Goal: Use online tool/utility: Utilize a website feature to perform a specific function

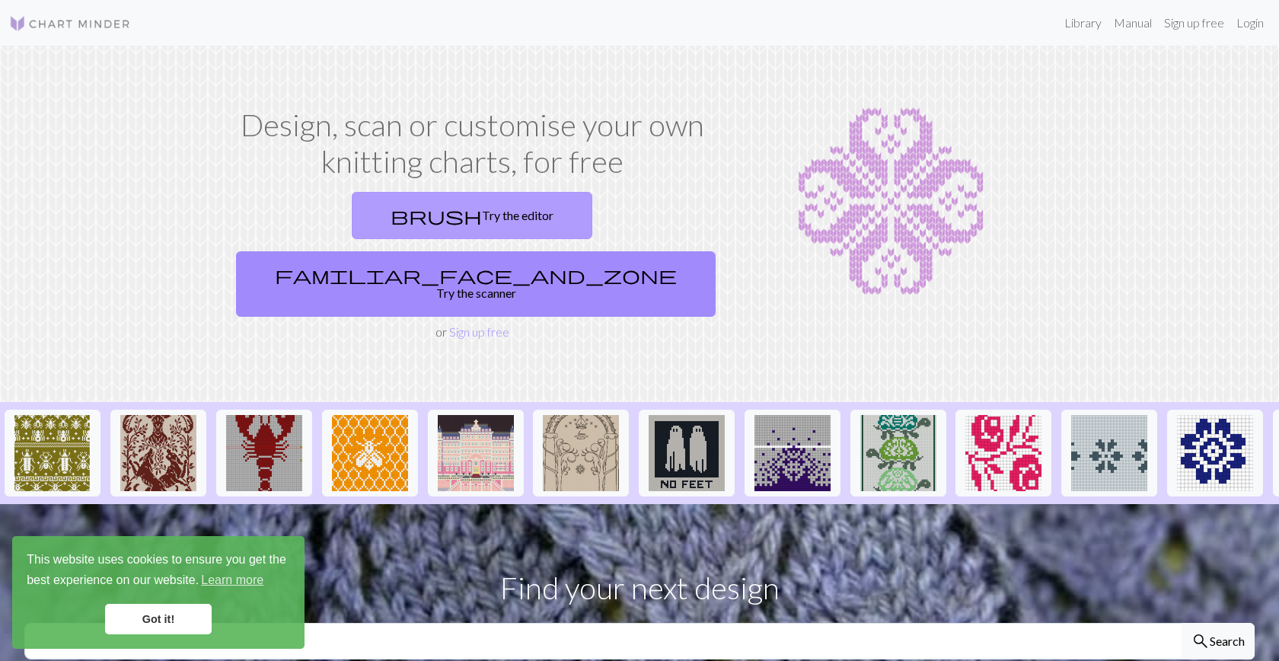
click at [352, 215] on link "brush Try the editor" at bounding box center [472, 215] width 241 height 47
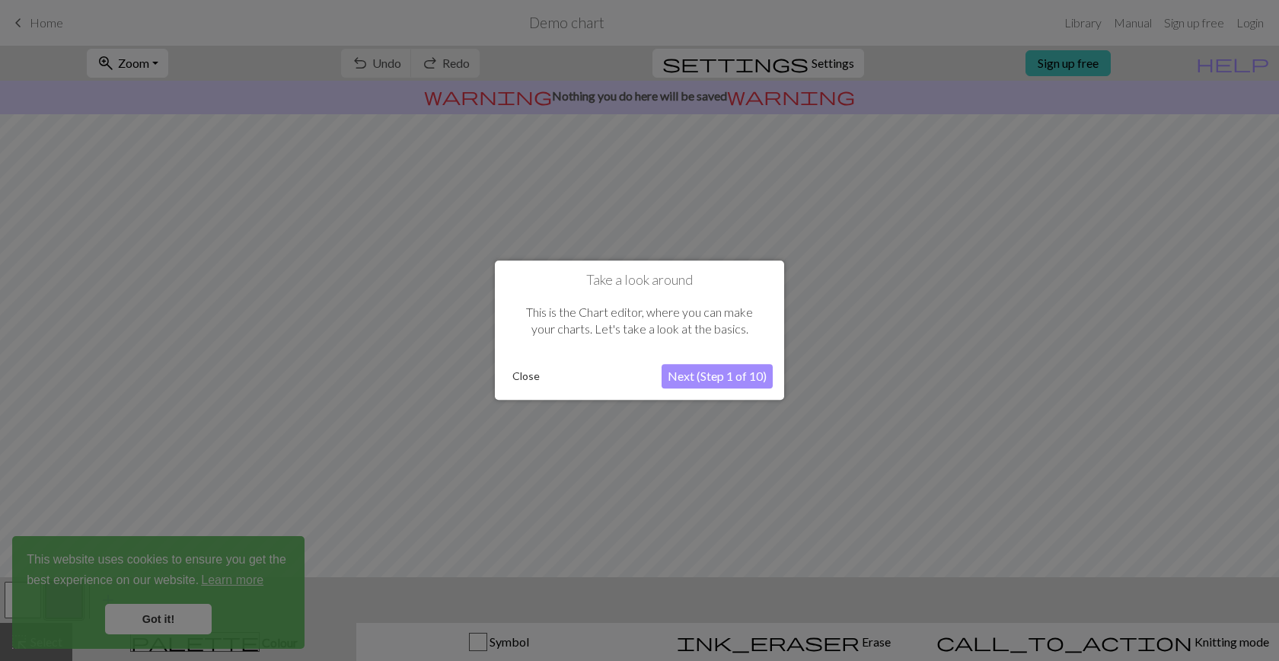
click at [705, 377] on button "Next (Step 1 of 10)" at bounding box center [717, 377] width 111 height 24
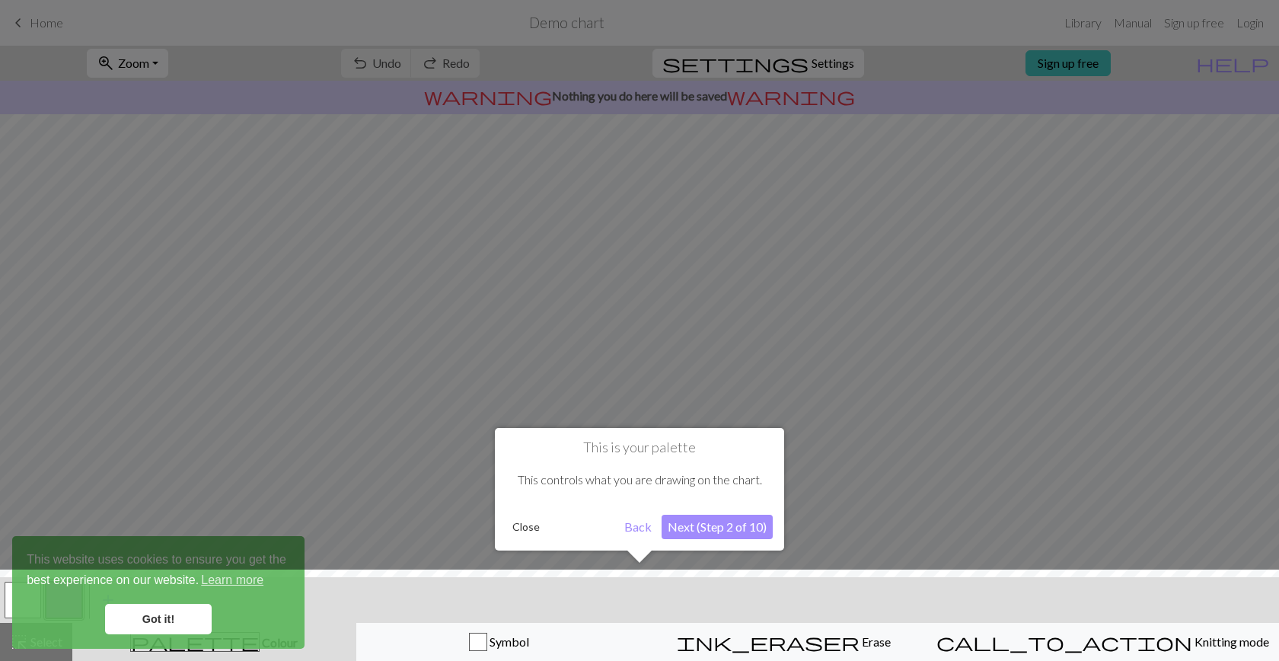
click at [719, 531] on button "Next (Step 2 of 10)" at bounding box center [717, 527] width 111 height 24
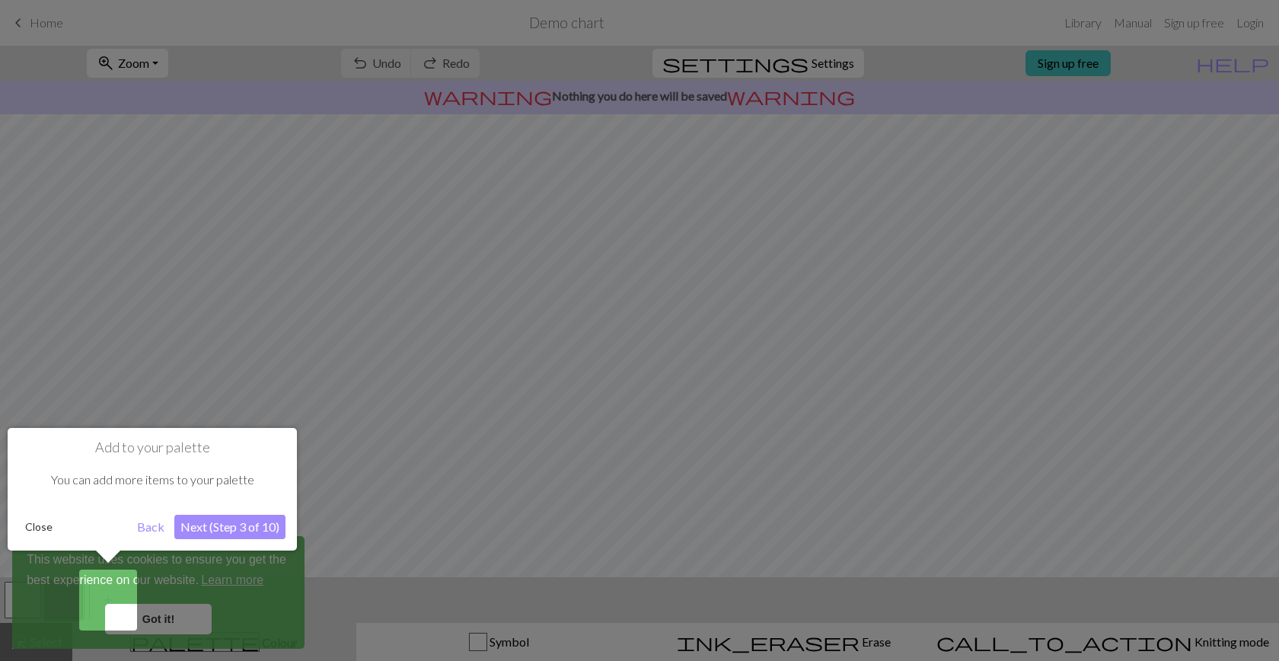
click at [225, 526] on button "Next (Step 3 of 10)" at bounding box center [229, 527] width 111 height 24
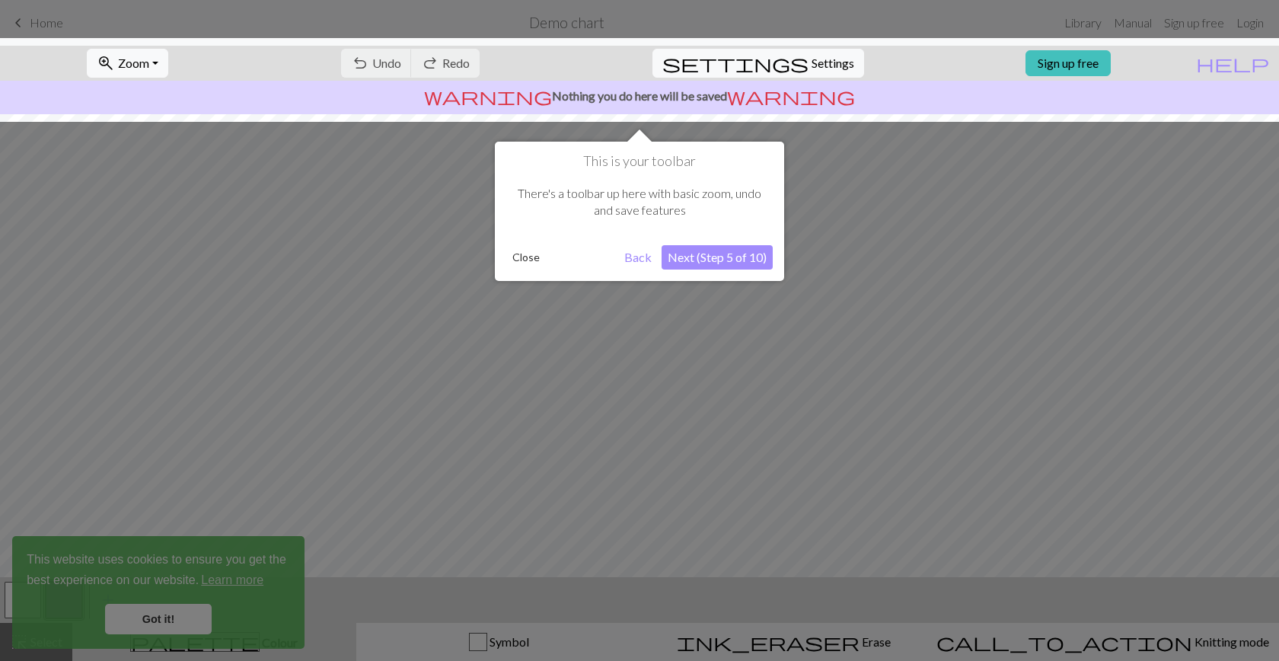
click at [715, 257] on button "Next (Step 5 of 10)" at bounding box center [717, 257] width 111 height 24
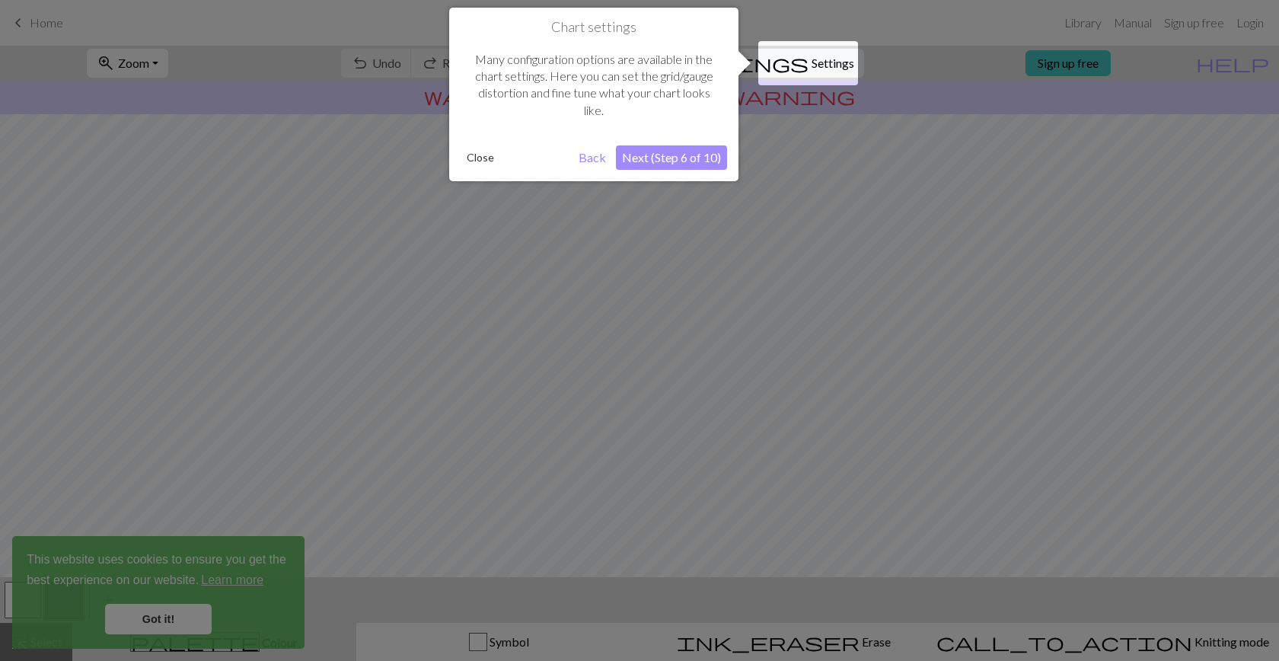
click at [690, 162] on button "Next (Step 6 of 10)" at bounding box center [671, 157] width 111 height 24
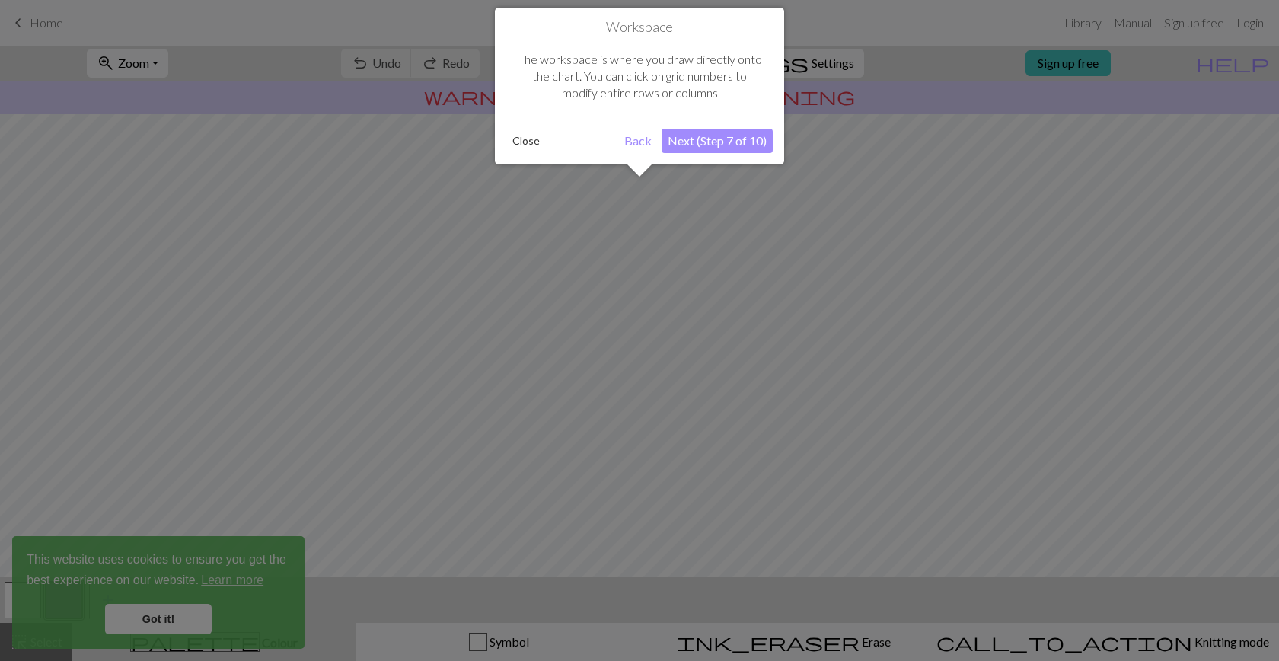
scroll to position [91, 0]
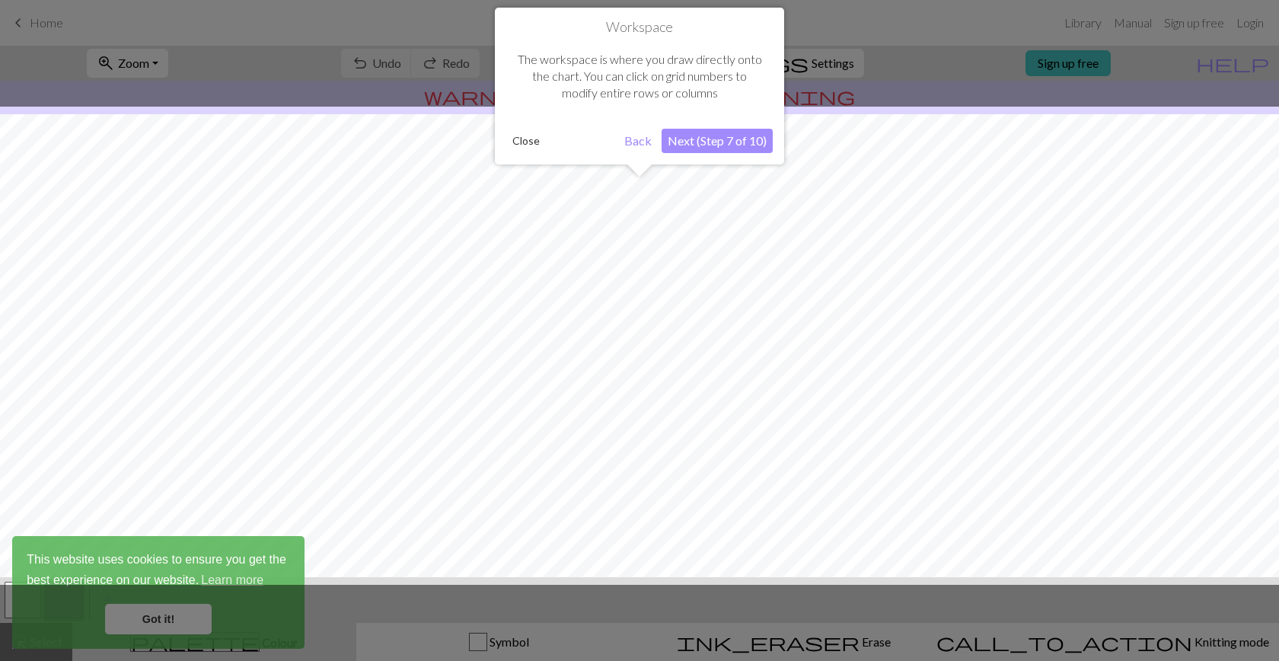
click at [700, 143] on button "Next (Step 7 of 10)" at bounding box center [717, 141] width 111 height 24
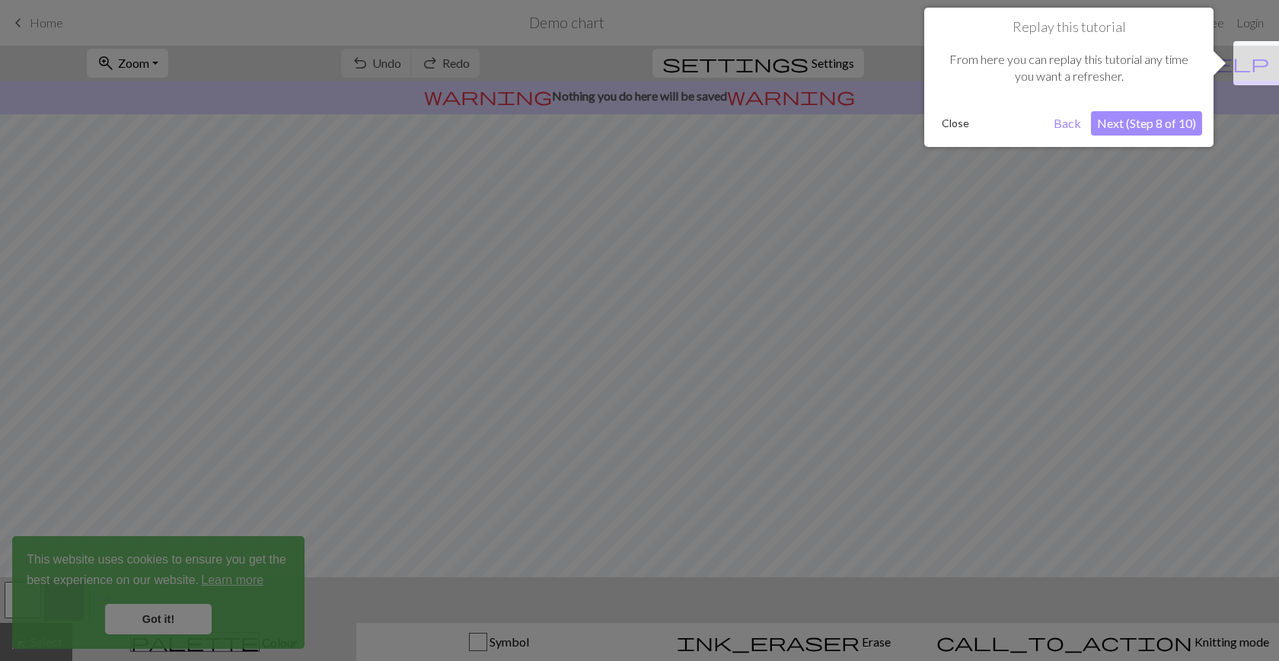
click at [1152, 122] on button "Next (Step 8 of 10)" at bounding box center [1146, 123] width 111 height 24
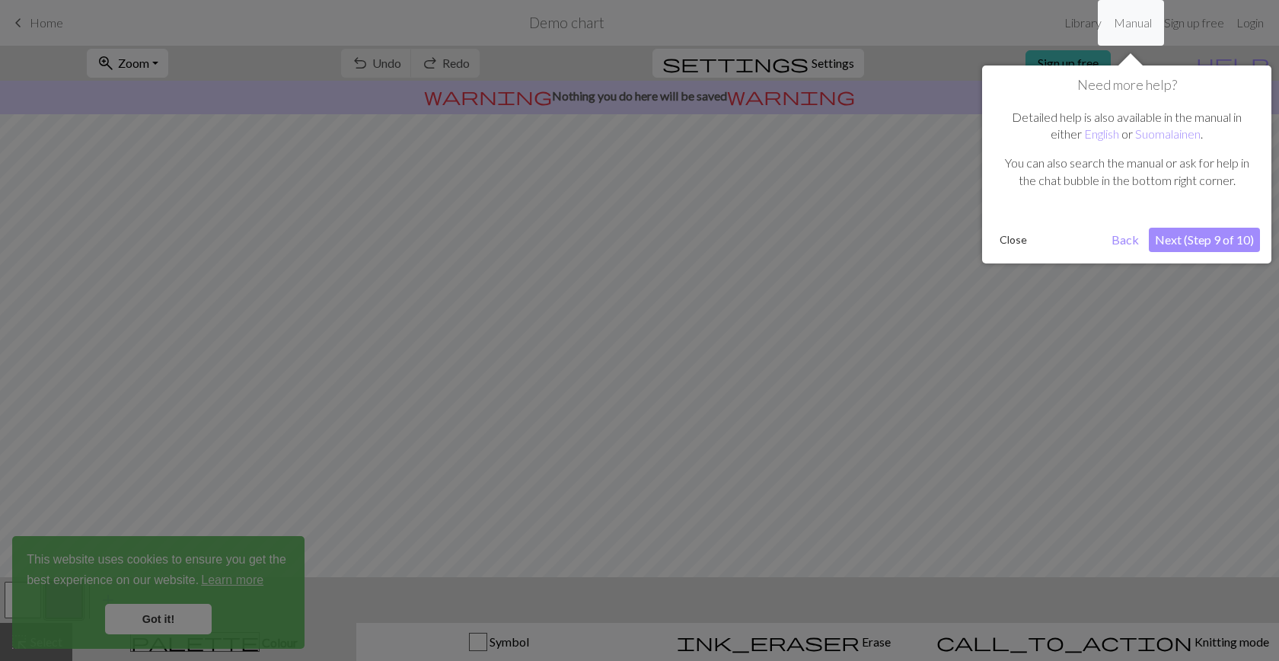
click at [1190, 230] on button "Next (Step 9 of 10)" at bounding box center [1204, 240] width 111 height 24
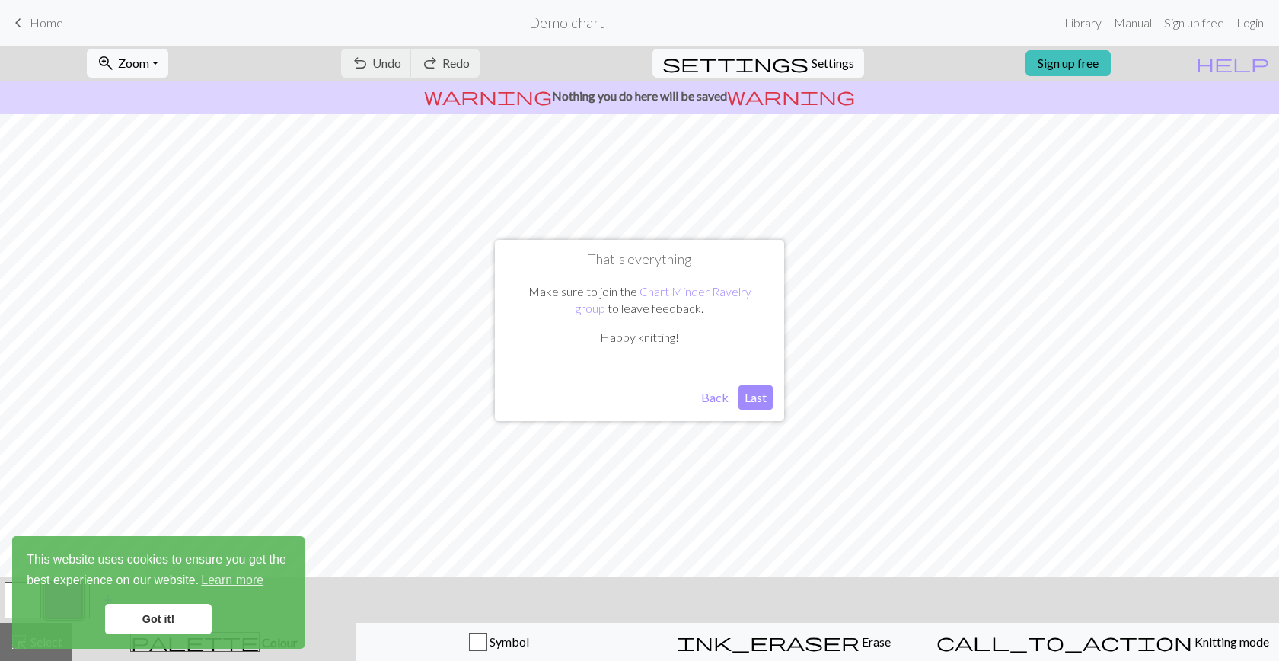
click at [751, 397] on button "Last" at bounding box center [755, 397] width 34 height 24
click at [177, 617] on link "Got it!" at bounding box center [158, 619] width 107 height 30
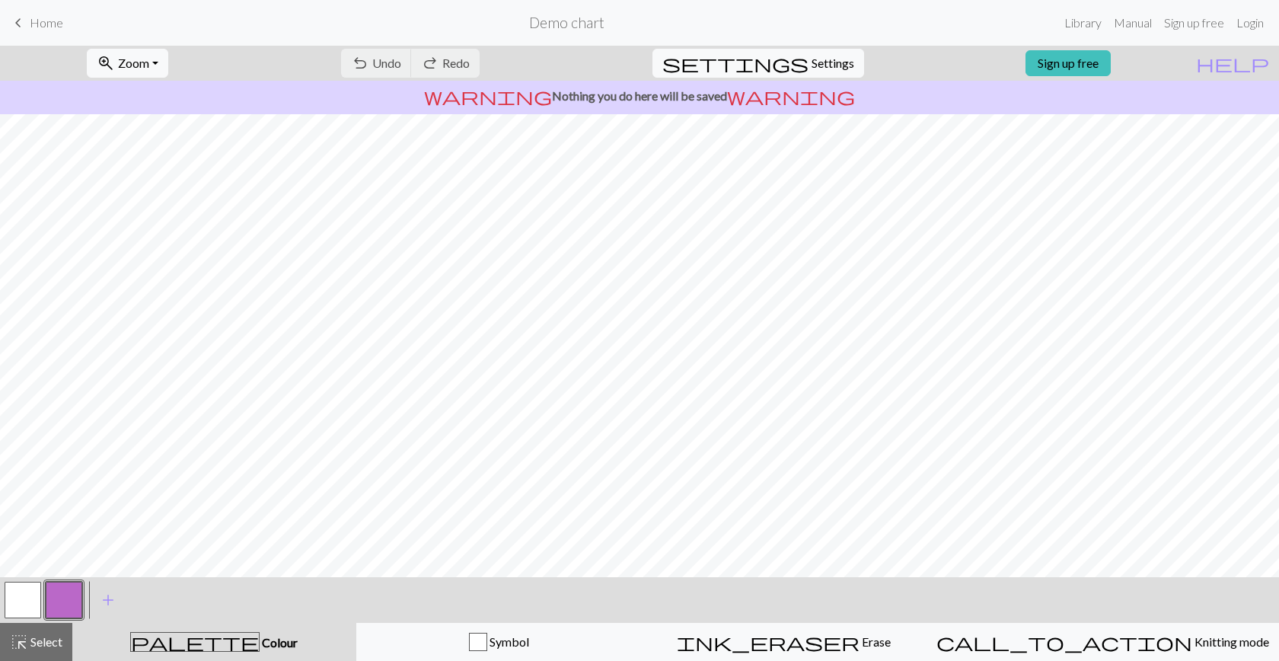
click at [24, 589] on button "button" at bounding box center [23, 600] width 37 height 37
click at [826, 62] on span "Settings" at bounding box center [833, 63] width 43 height 18
select select "aran"
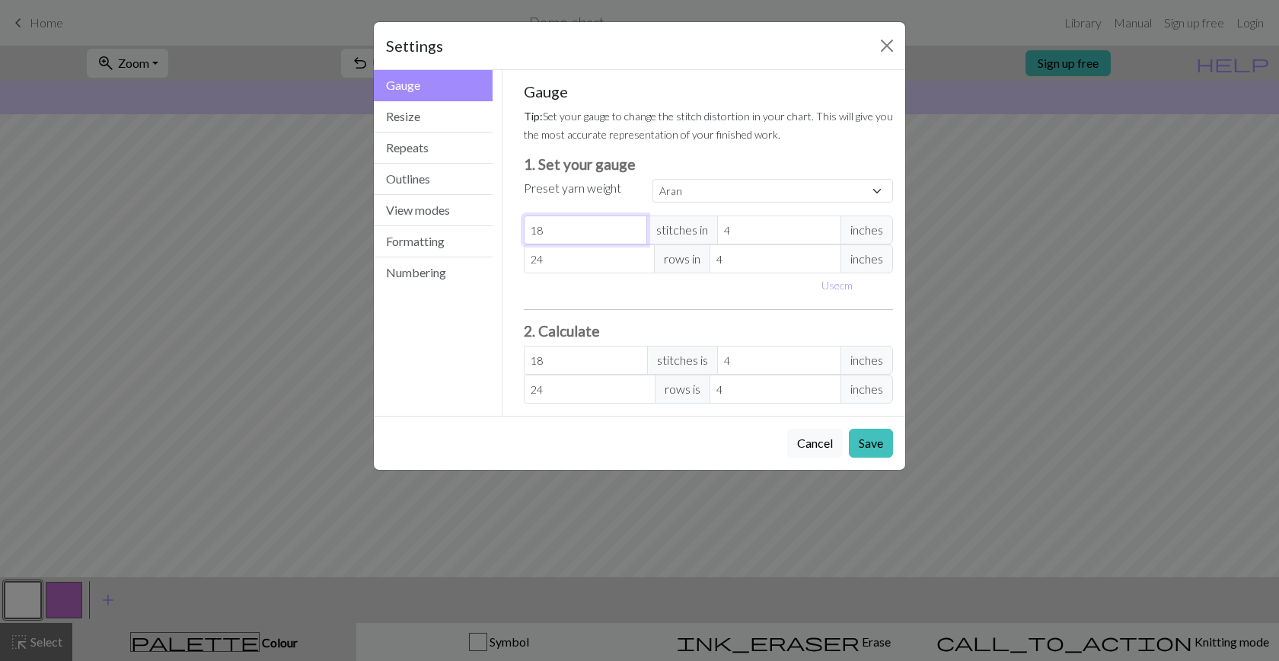
type input "17"
select select "custom"
type input "17"
click at [636, 234] on input "17" at bounding box center [586, 229] width 124 height 29
type input "16"
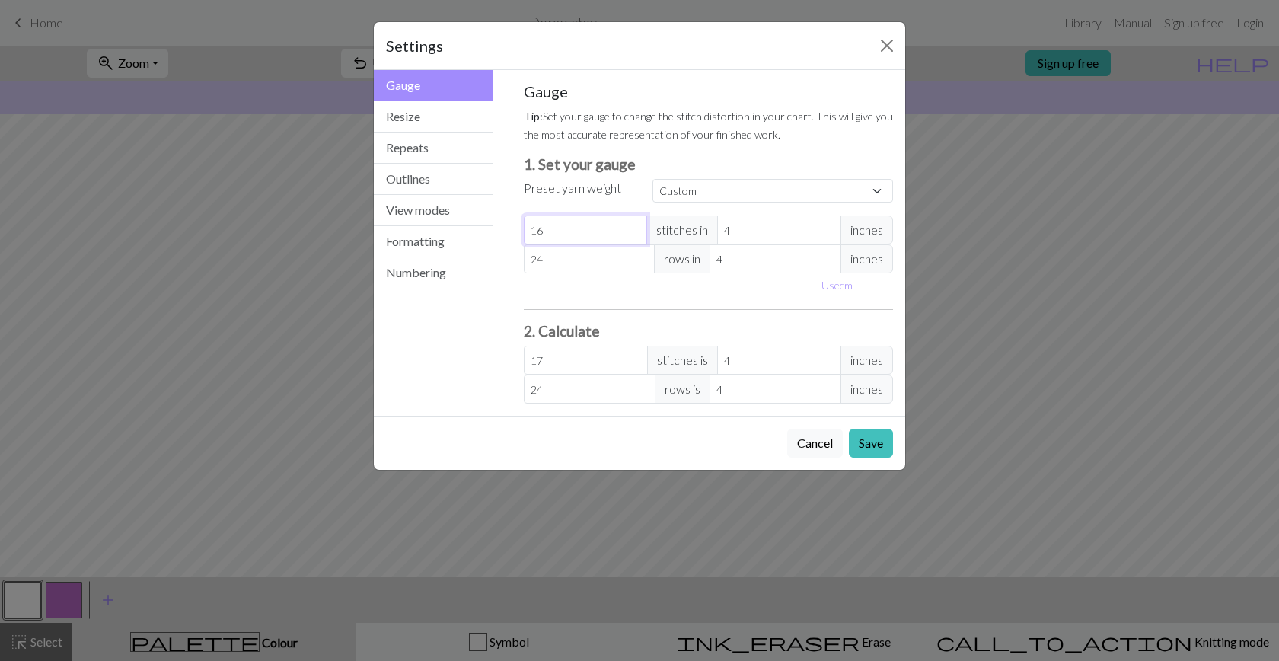
type input "16"
click at [636, 234] on input "16" at bounding box center [586, 229] width 124 height 29
type input "15"
click at [630, 234] on input "15" at bounding box center [586, 229] width 124 height 29
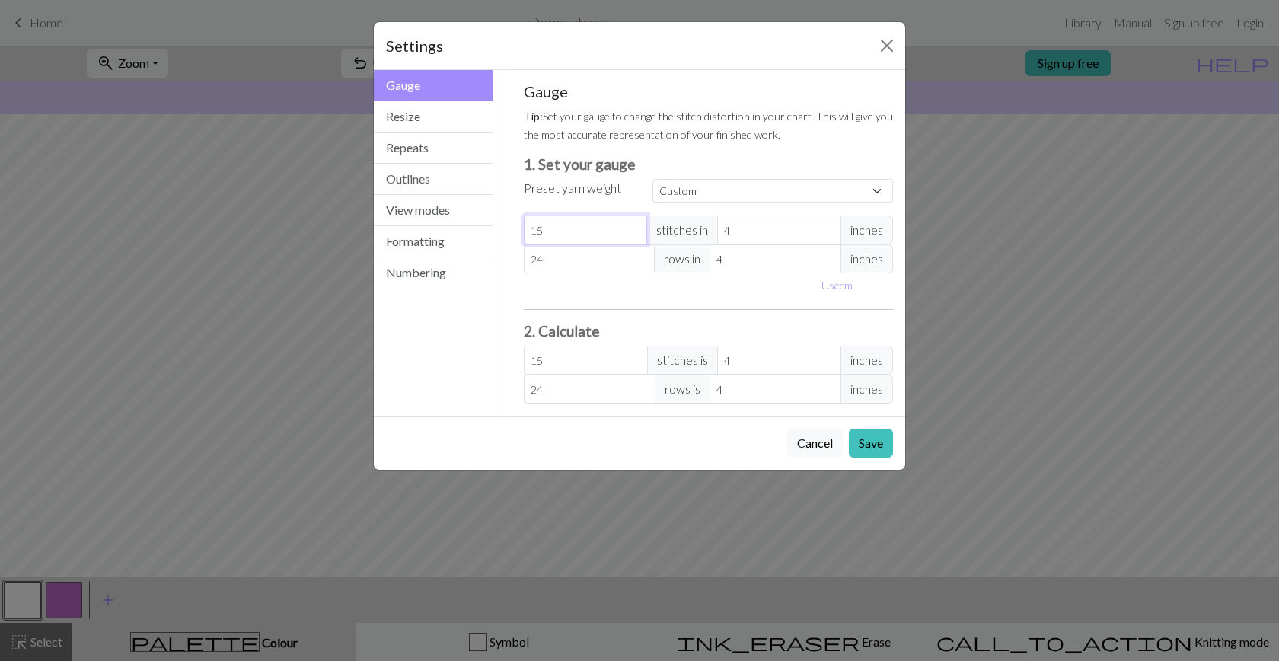
type input "14"
click at [630, 234] on input "14" at bounding box center [586, 229] width 124 height 29
type input "13"
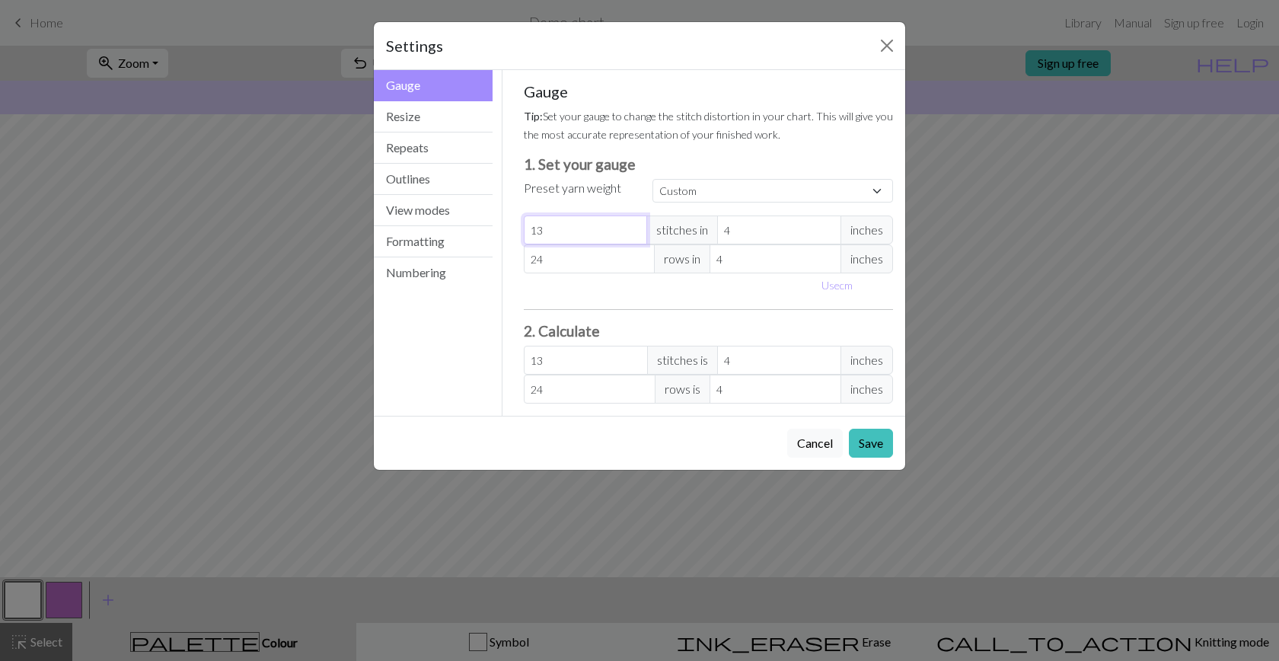
click at [630, 234] on input "13" at bounding box center [586, 229] width 124 height 29
type input "3"
type input "17.33"
click at [828, 235] on input "3" at bounding box center [779, 229] width 124 height 29
type input "4"
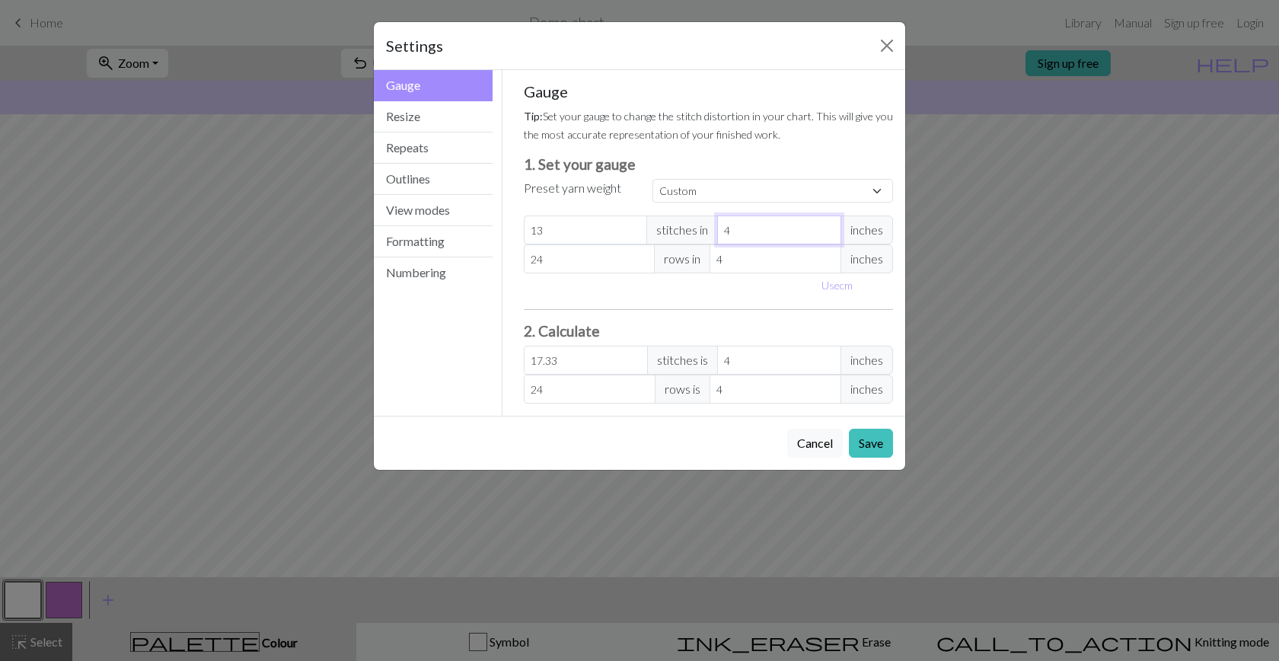
type input "13"
click at [829, 228] on input "4" at bounding box center [779, 229] width 124 height 29
click at [850, 228] on span "inches" at bounding box center [866, 229] width 53 height 29
click at [872, 230] on span "inches" at bounding box center [866, 229] width 53 height 29
click at [837, 289] on button "Use cm" at bounding box center [837, 285] width 45 height 24
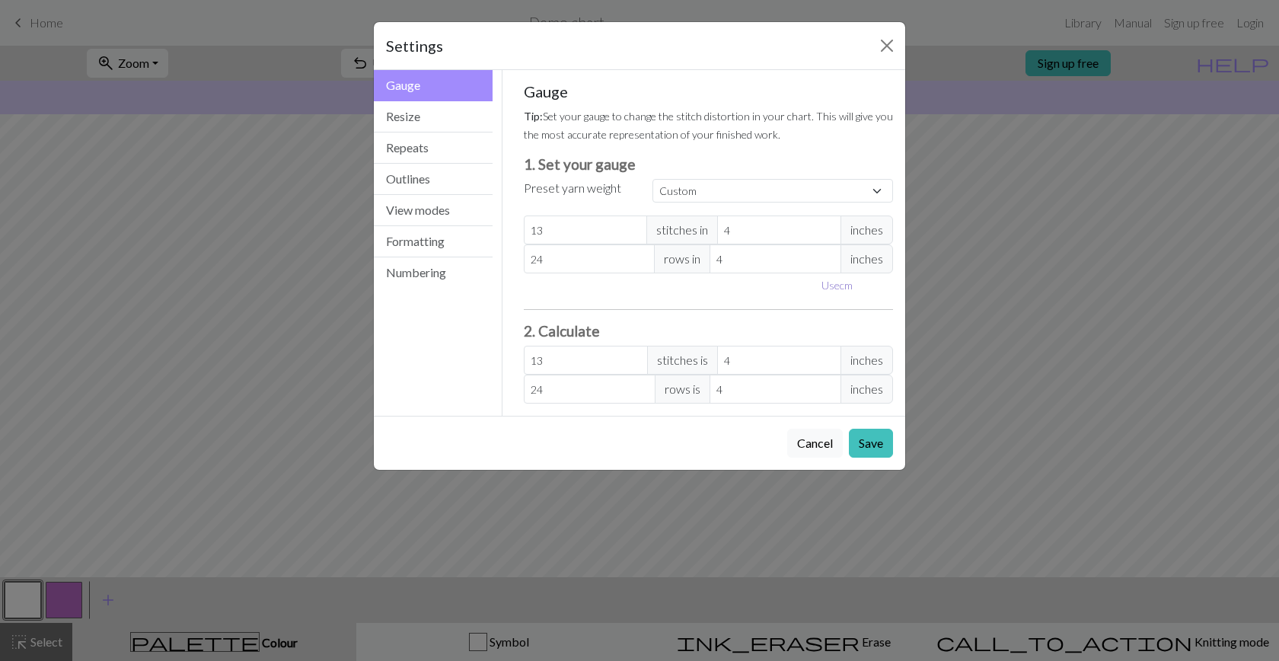
type input "10.16"
type input "9.16"
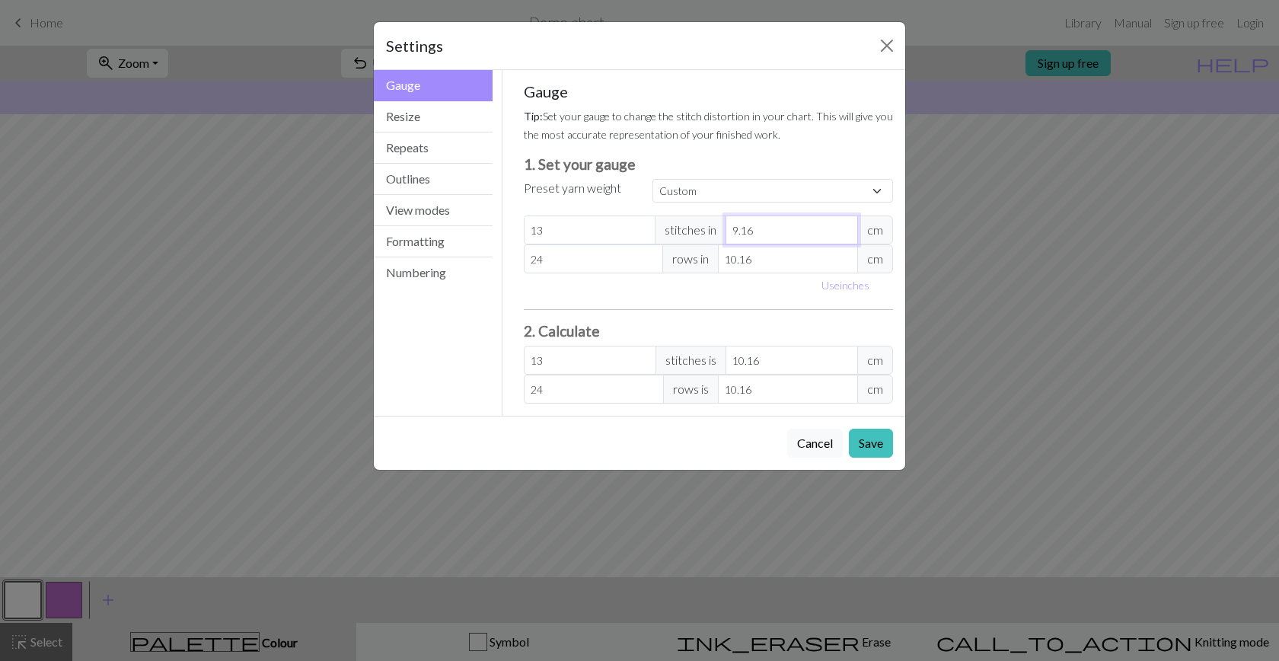
type input "14.42"
click at [847, 234] on input "9.16" at bounding box center [792, 229] width 132 height 29
type input "10.16"
type input "13"
click at [849, 225] on input "10.16" at bounding box center [792, 229] width 132 height 29
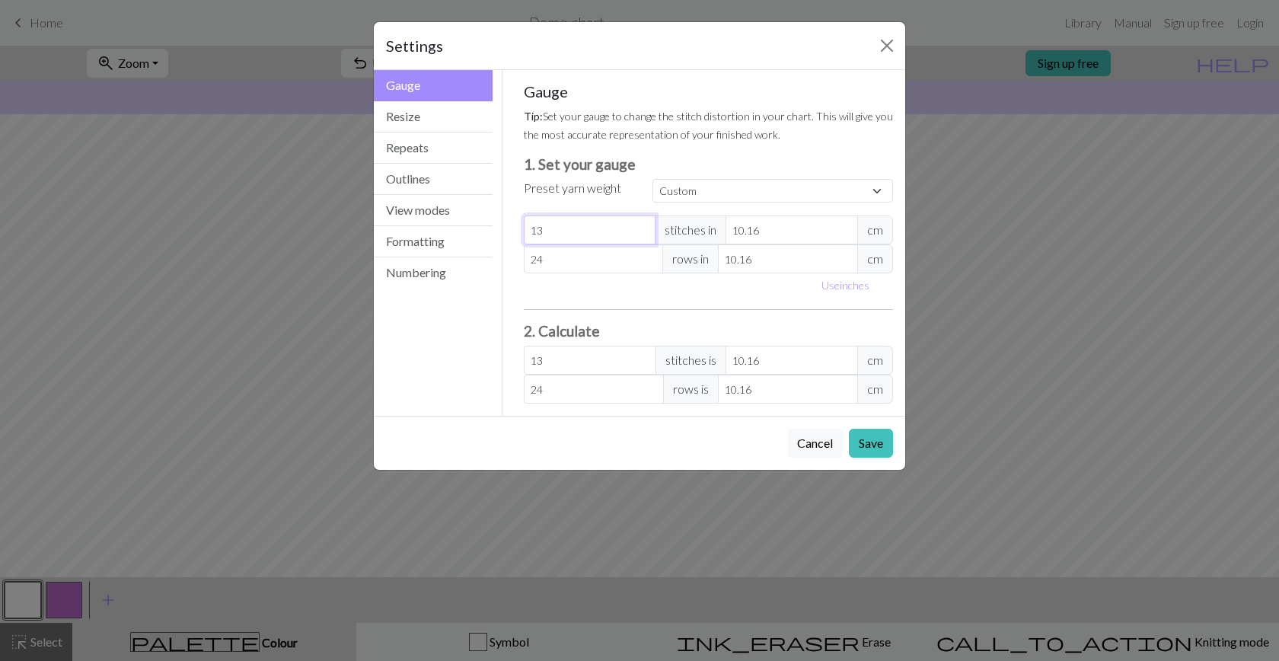
drag, startPoint x: 611, startPoint y: 219, endPoint x: 525, endPoint y: 212, distance: 86.3
click at [525, 213] on div "Gauge Tip: Set your gauge to change the stitch distortion in your chart. This w…" at bounding box center [709, 242] width 370 height 321
click at [542, 229] on input "13" at bounding box center [590, 229] width 132 height 29
type input "1"
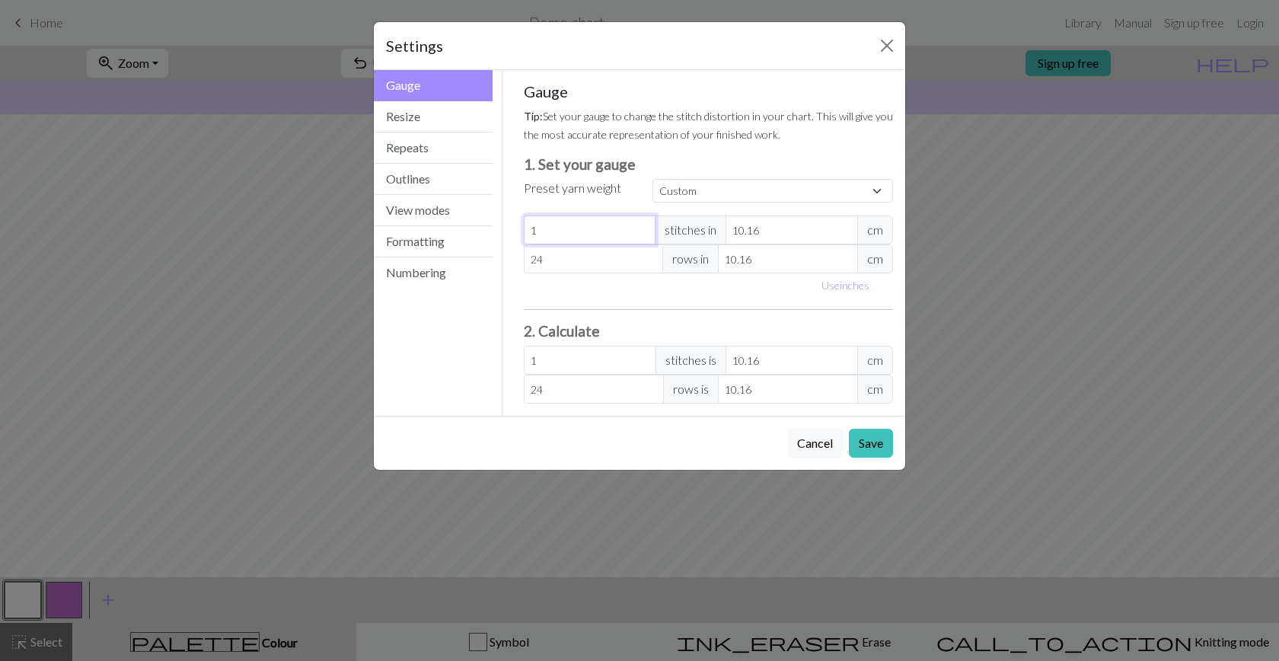
type input "0"
type input "1"
type input "12"
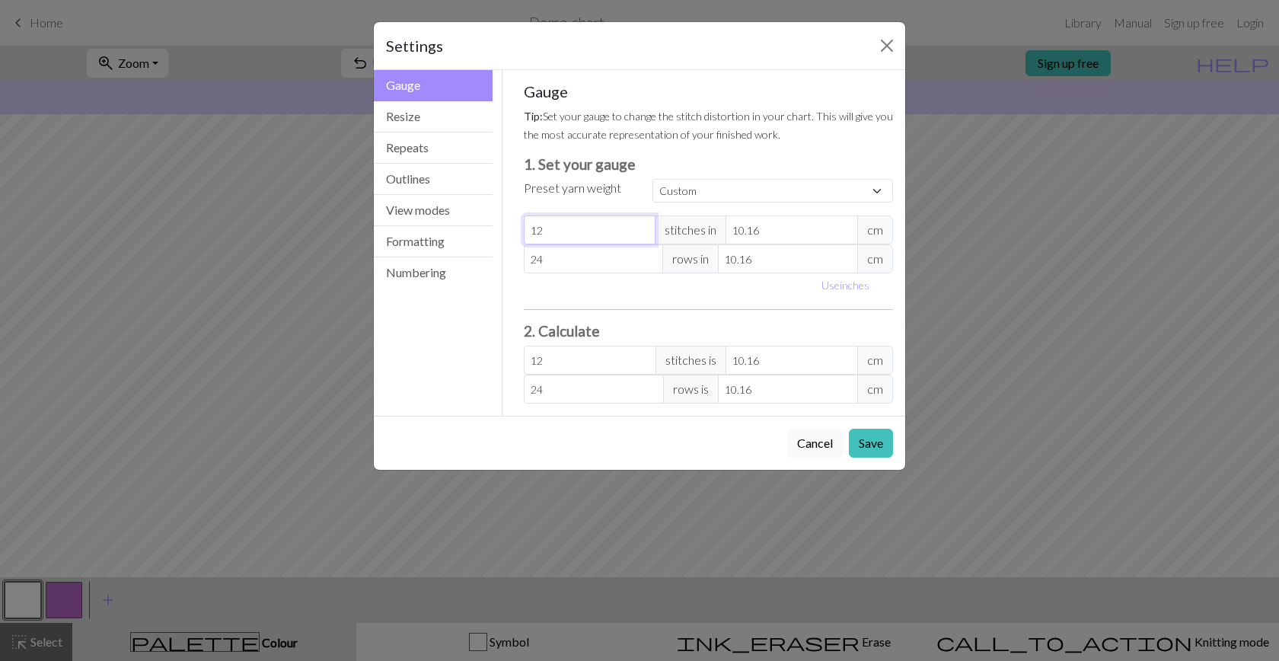
type input "12"
drag, startPoint x: 547, startPoint y: 255, endPoint x: 521, endPoint y: 254, distance: 25.9
click at [521, 254] on div "Gauge Tip: Set your gauge to change the stitch distortion in your chart. This w…" at bounding box center [709, 243] width 394 height 346
type input "0"
type input "1"
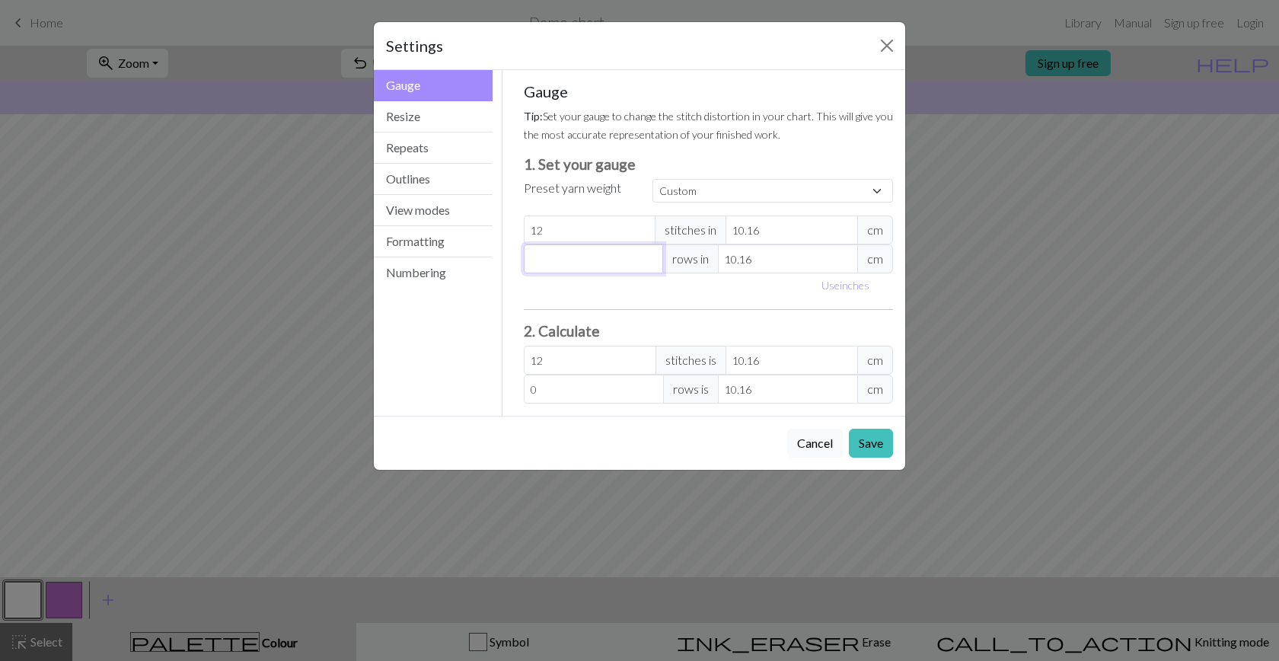
type input "1"
type input "12"
click at [872, 442] on button "Save" at bounding box center [871, 443] width 44 height 29
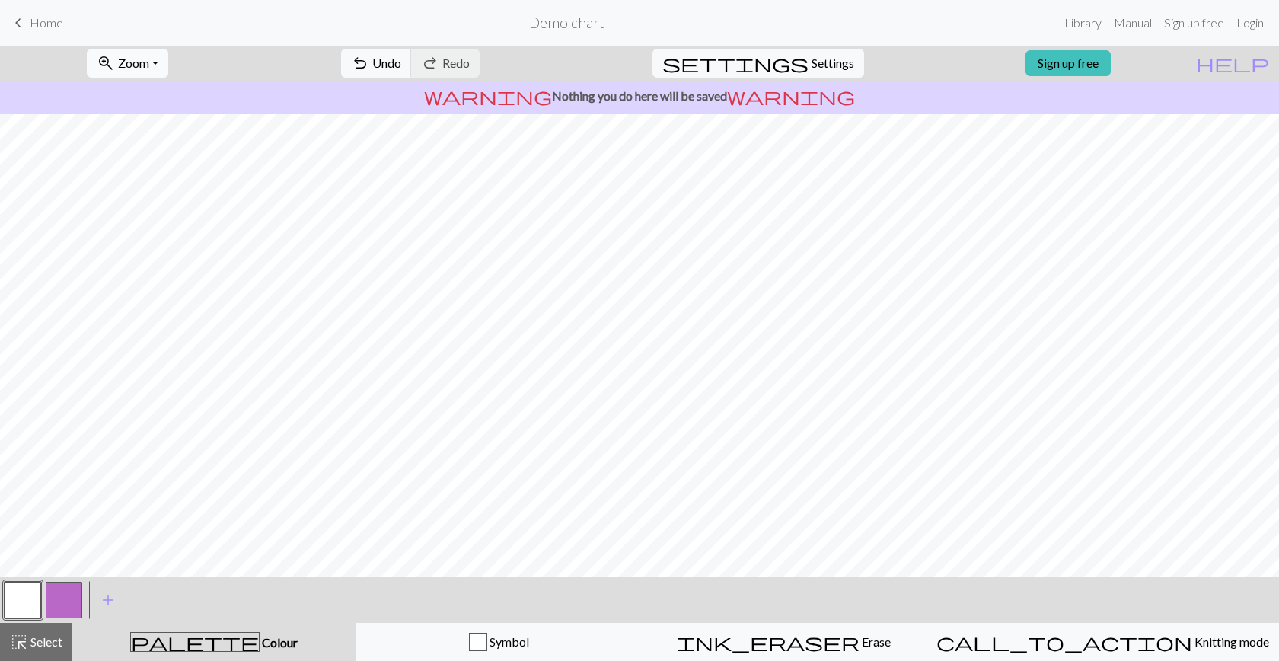
click at [149, 59] on span "Zoom" at bounding box center [133, 63] width 31 height 14
click at [173, 231] on button "150%" at bounding box center [148, 231] width 120 height 24
click at [107, 596] on span "add" at bounding box center [108, 599] width 18 height 21
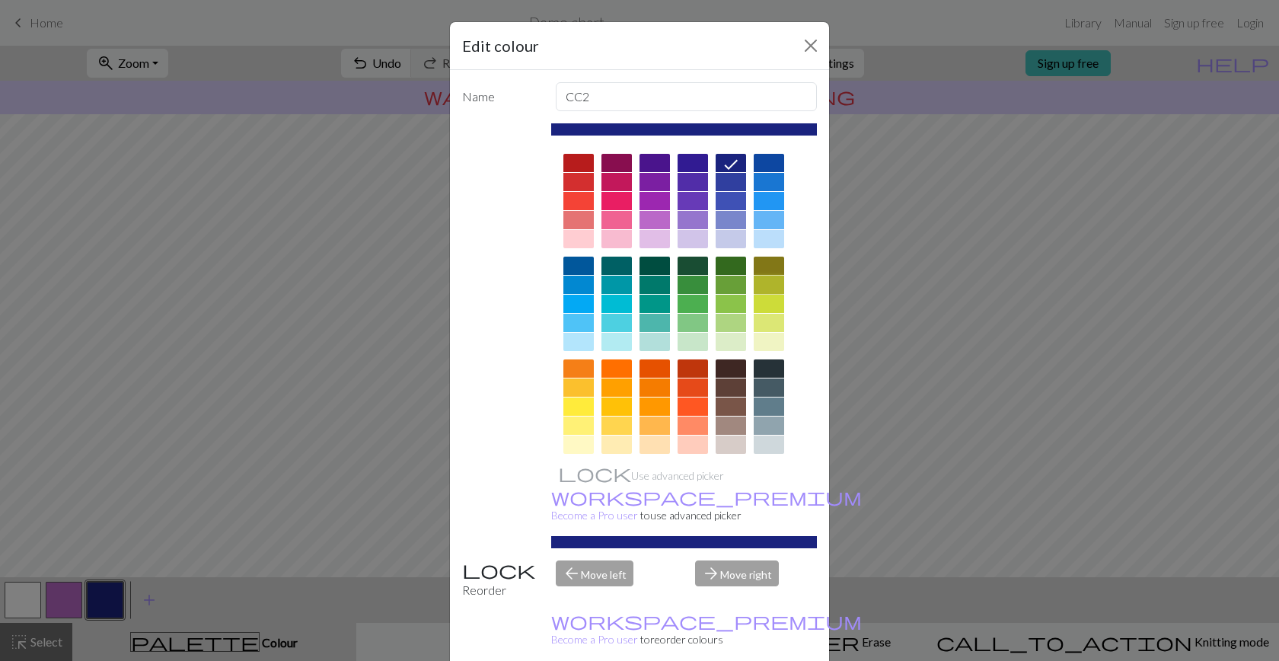
click at [770, 283] on div at bounding box center [769, 285] width 30 height 18
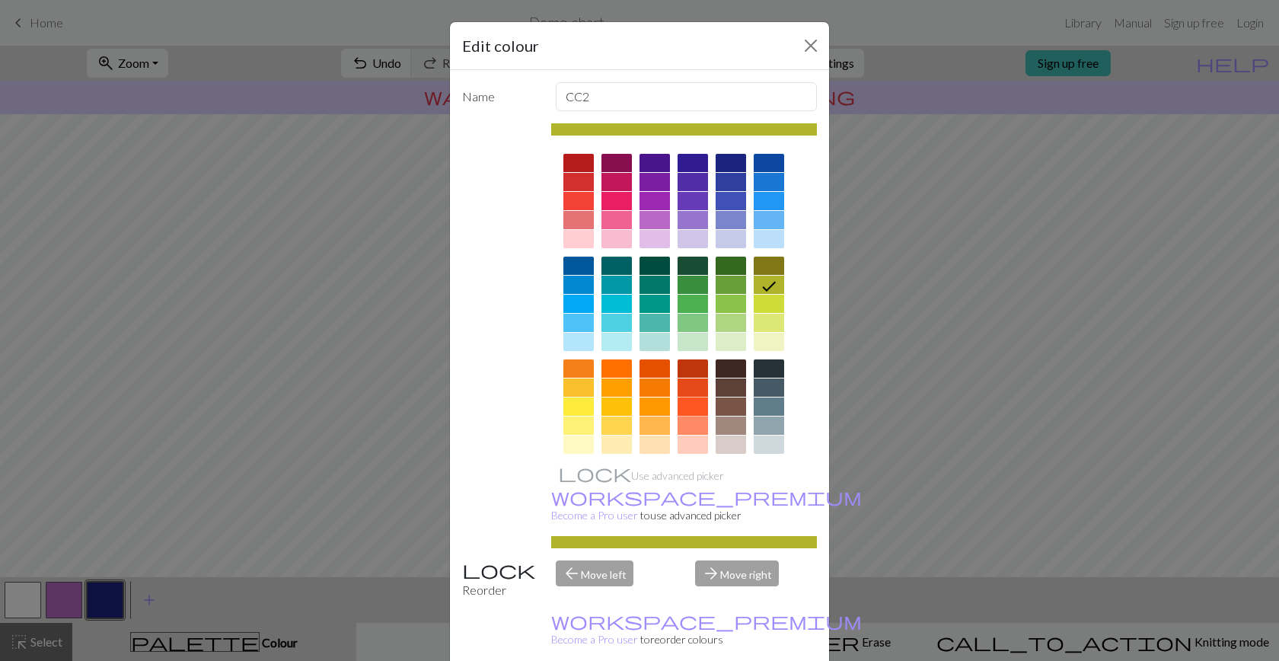
click at [694, 410] on div at bounding box center [693, 406] width 30 height 18
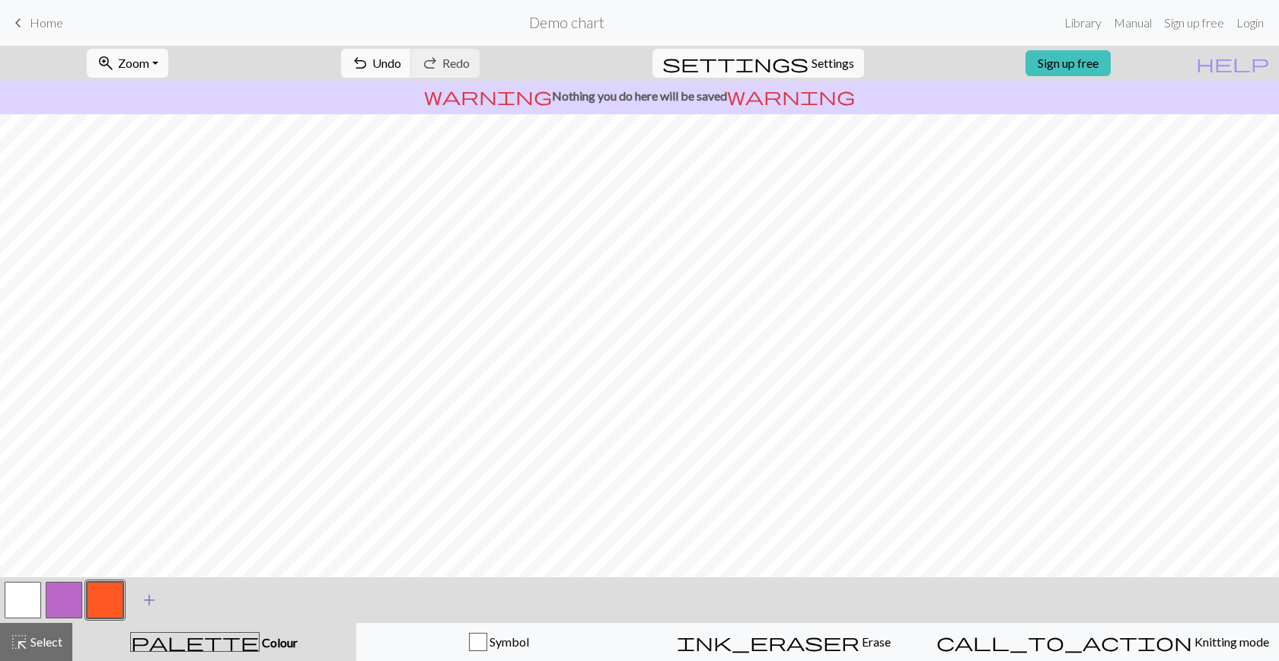
click at [145, 598] on span "add" at bounding box center [149, 599] width 18 height 21
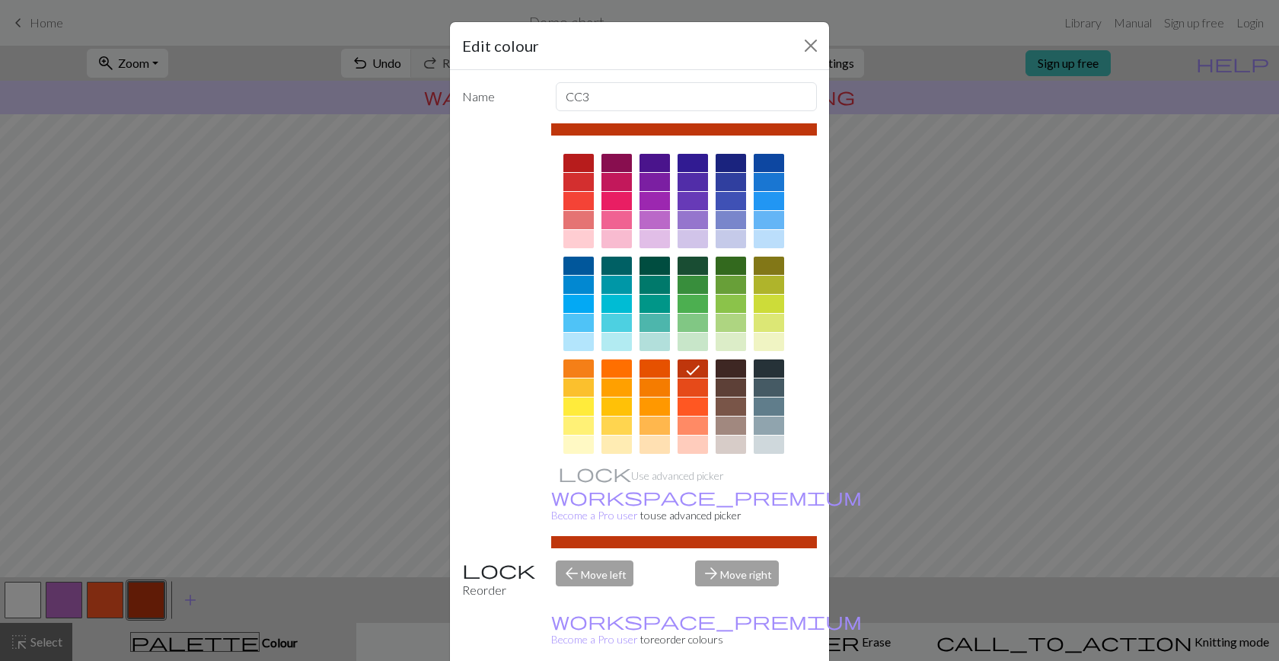
click at [771, 283] on div at bounding box center [769, 285] width 30 height 18
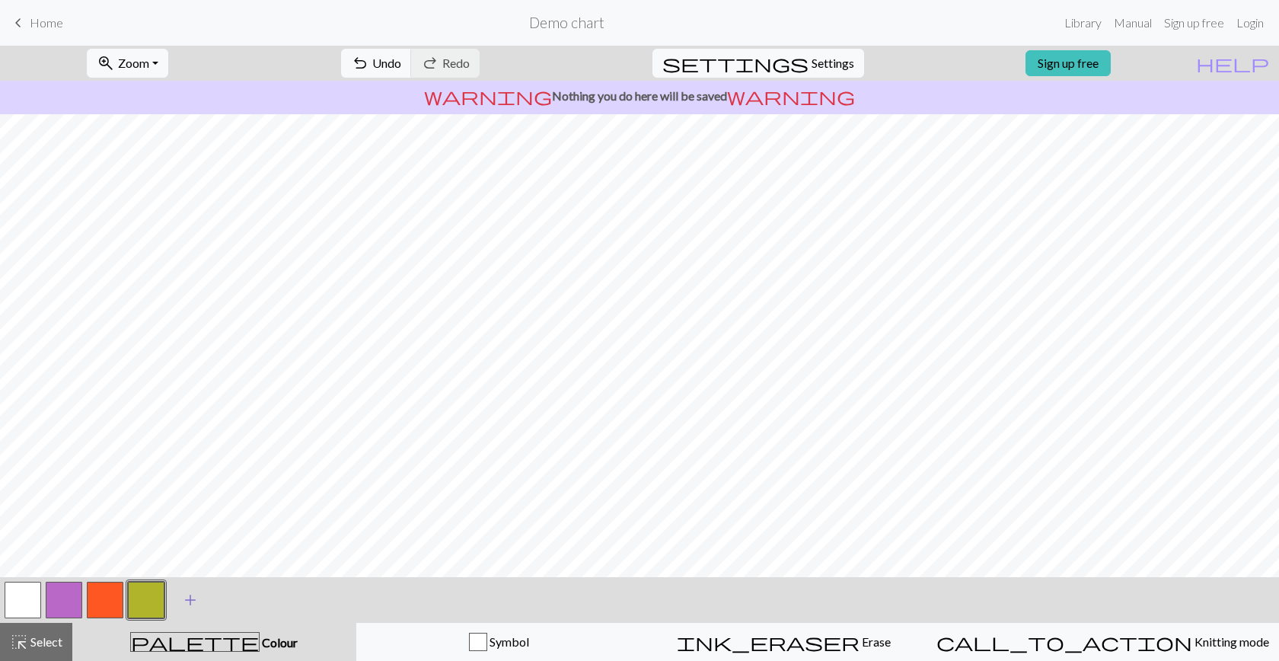
click at [188, 600] on span "add" at bounding box center [190, 599] width 18 height 21
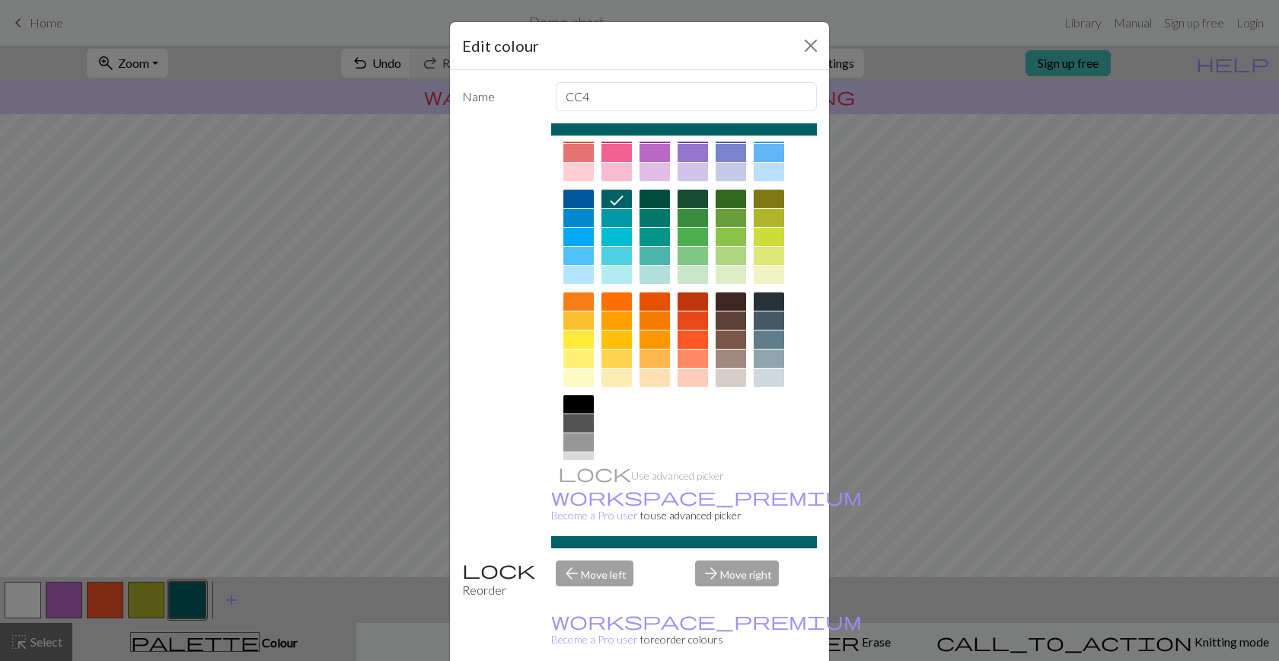
scroll to position [0, 0]
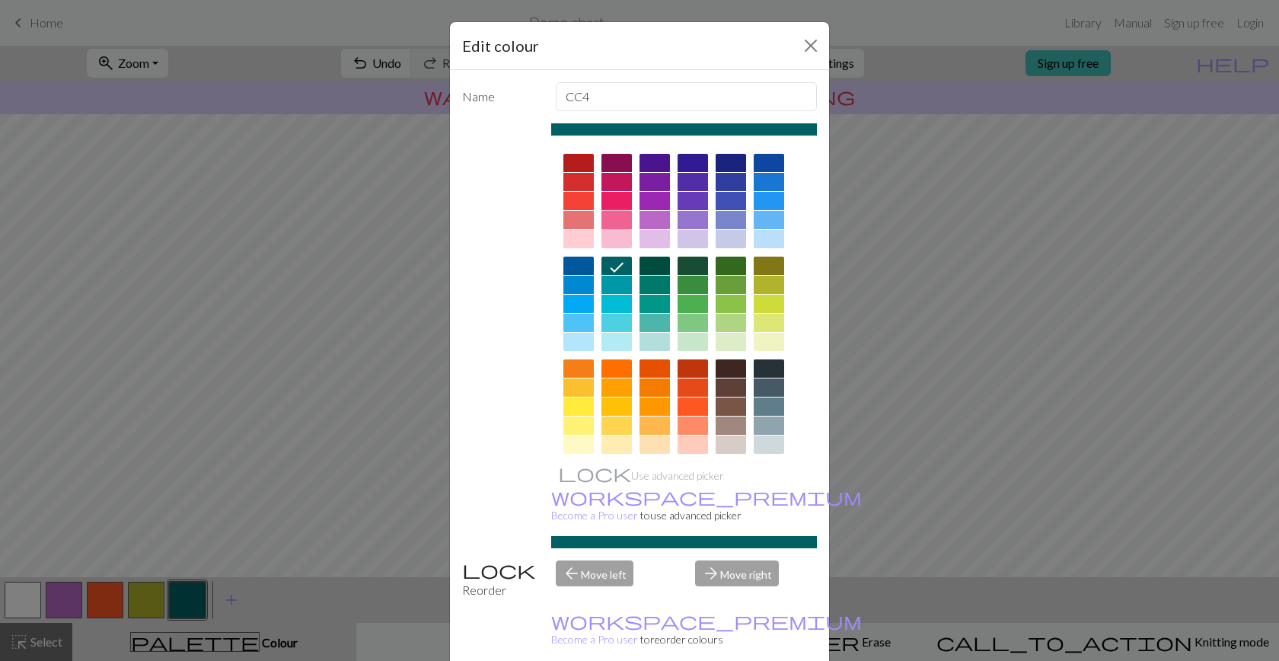
click at [622, 214] on div at bounding box center [616, 220] width 30 height 18
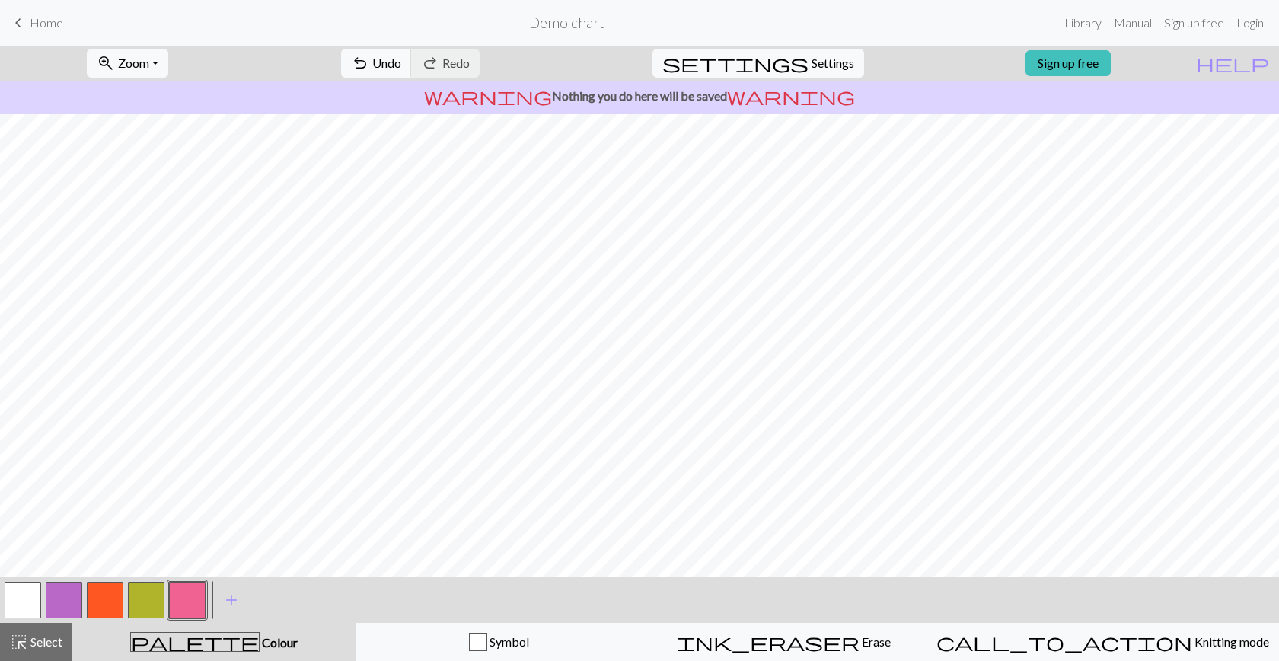
click at [142, 598] on button "button" at bounding box center [146, 600] width 37 height 37
click at [104, 588] on button "button" at bounding box center [105, 600] width 37 height 37
click at [193, 601] on button "button" at bounding box center [187, 600] width 37 height 37
click at [232, 598] on span "add" at bounding box center [231, 599] width 18 height 21
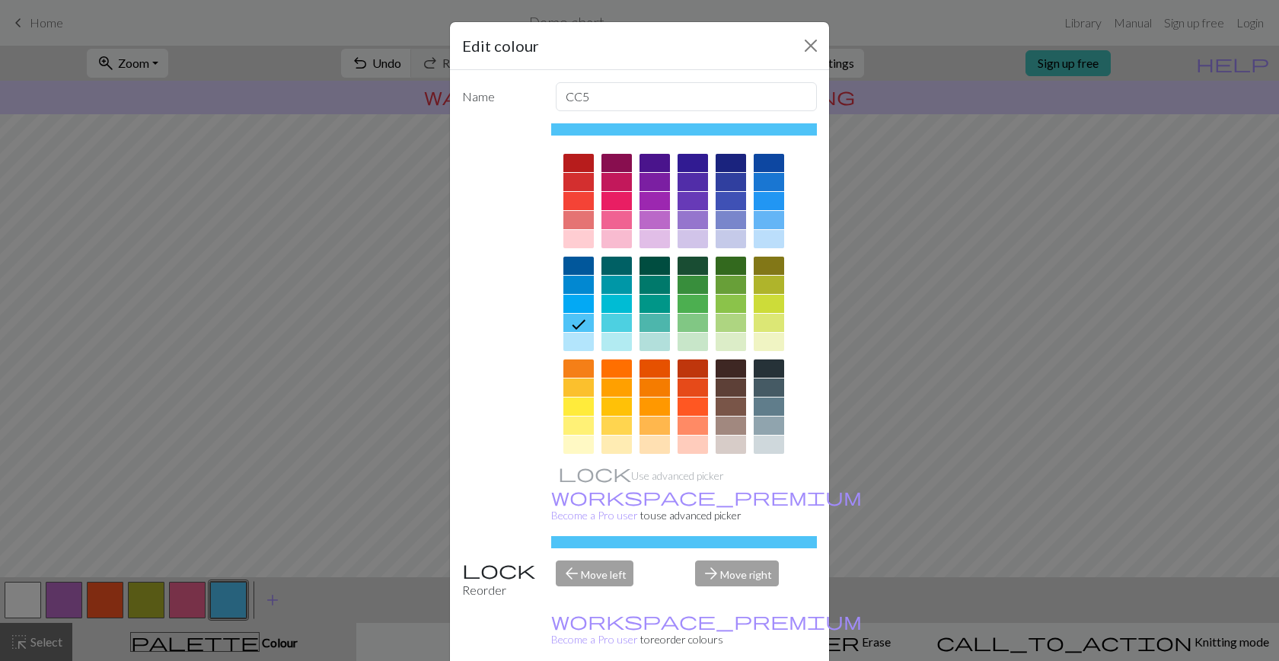
click at [573, 403] on div at bounding box center [578, 406] width 30 height 18
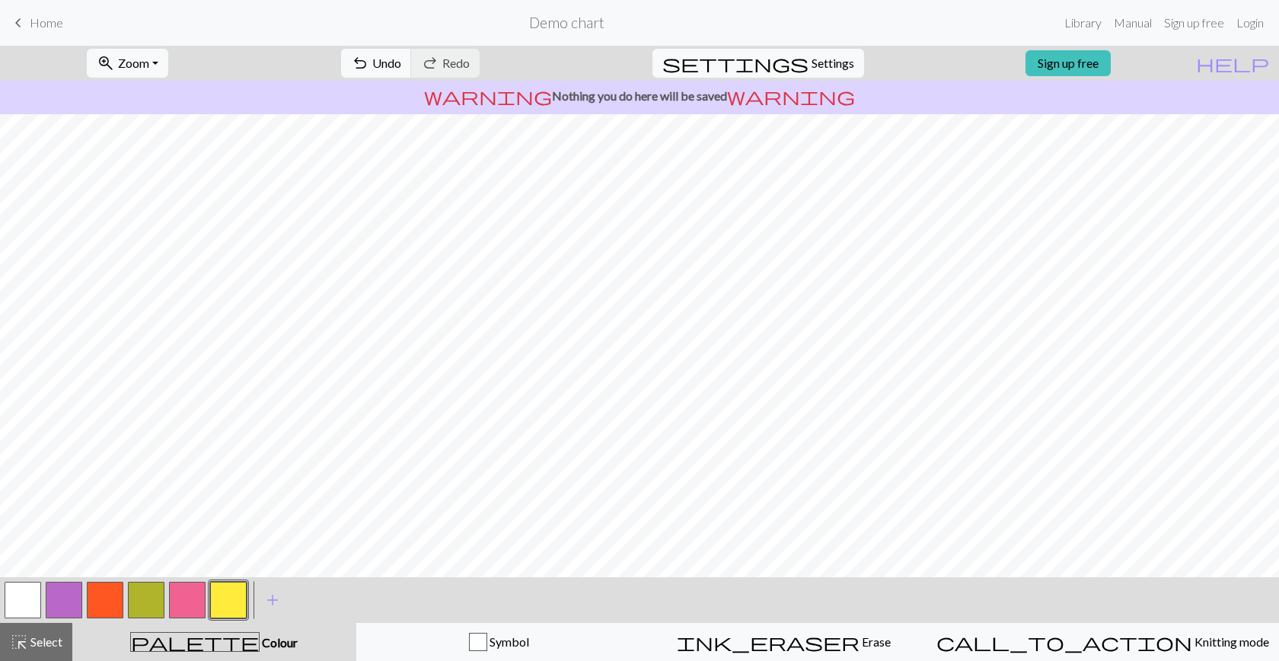
click at [108, 601] on button "button" at bounding box center [105, 600] width 37 height 37
click at [232, 601] on button "button" at bounding box center [228, 600] width 37 height 37
click at [151, 610] on button "button" at bounding box center [146, 600] width 37 height 37
click at [64, 598] on button "button" at bounding box center [64, 600] width 37 height 37
